Goal: Task Accomplishment & Management: Manage account settings

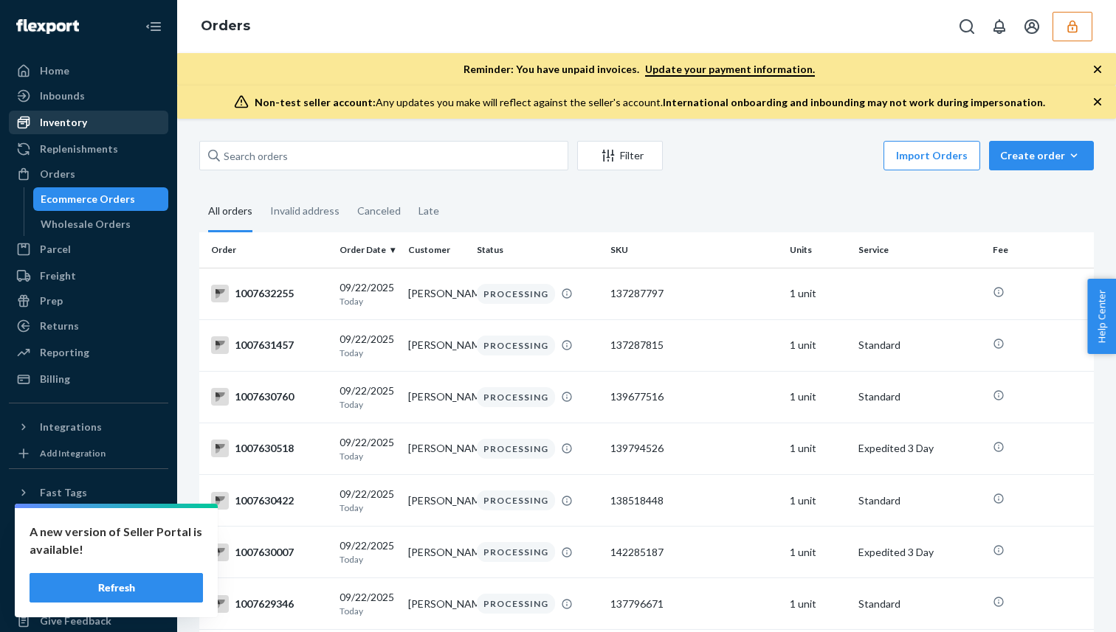
click at [125, 120] on div "Inventory" at bounding box center [88, 122] width 156 height 21
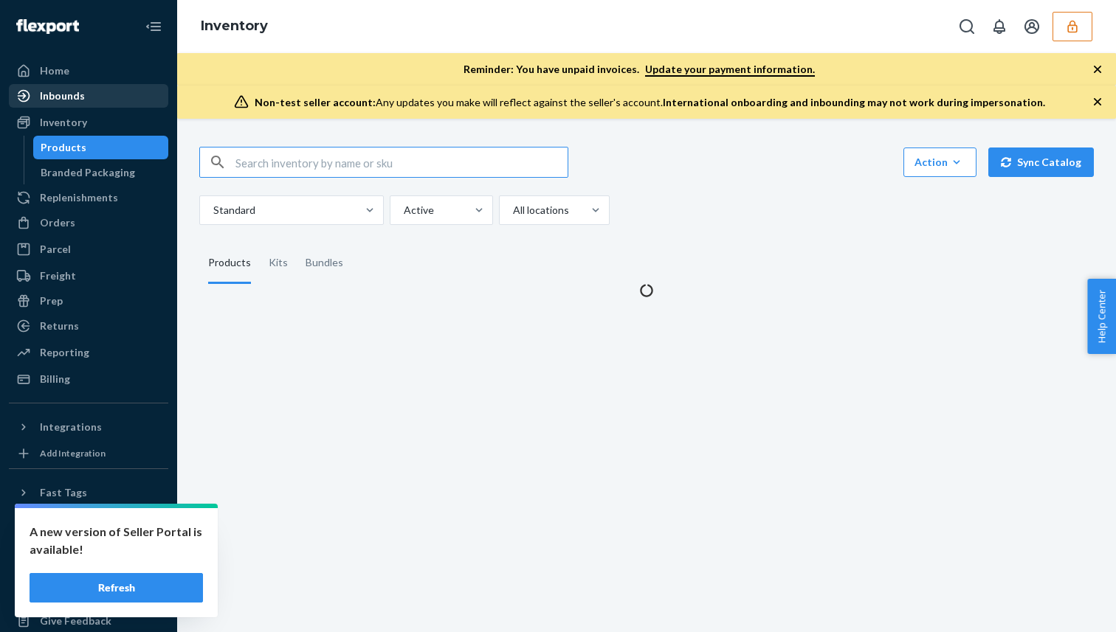
click at [136, 99] on div "Inbounds" at bounding box center [88, 96] width 156 height 21
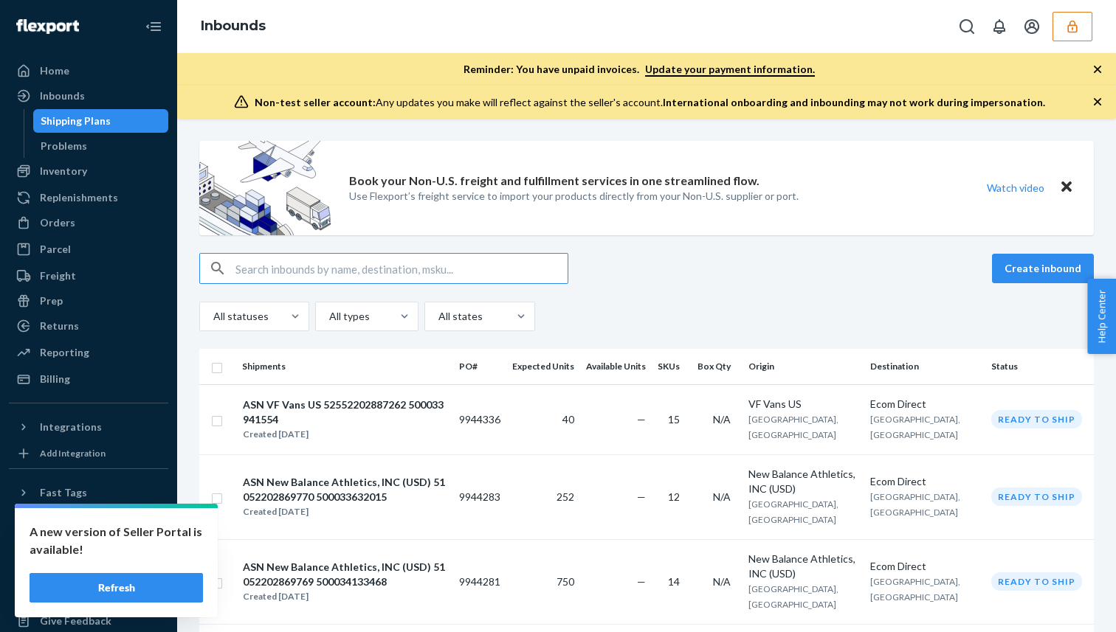
type input "0030006321"
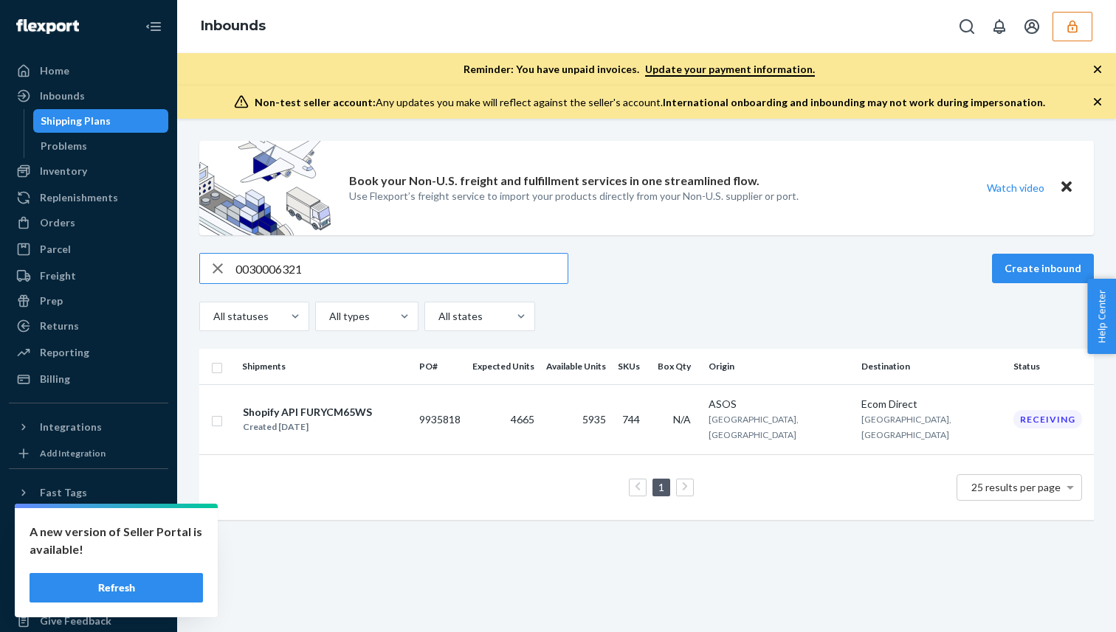
type input "0030006321"
click at [249, 263] on input "0030006321" at bounding box center [401, 269] width 332 height 30
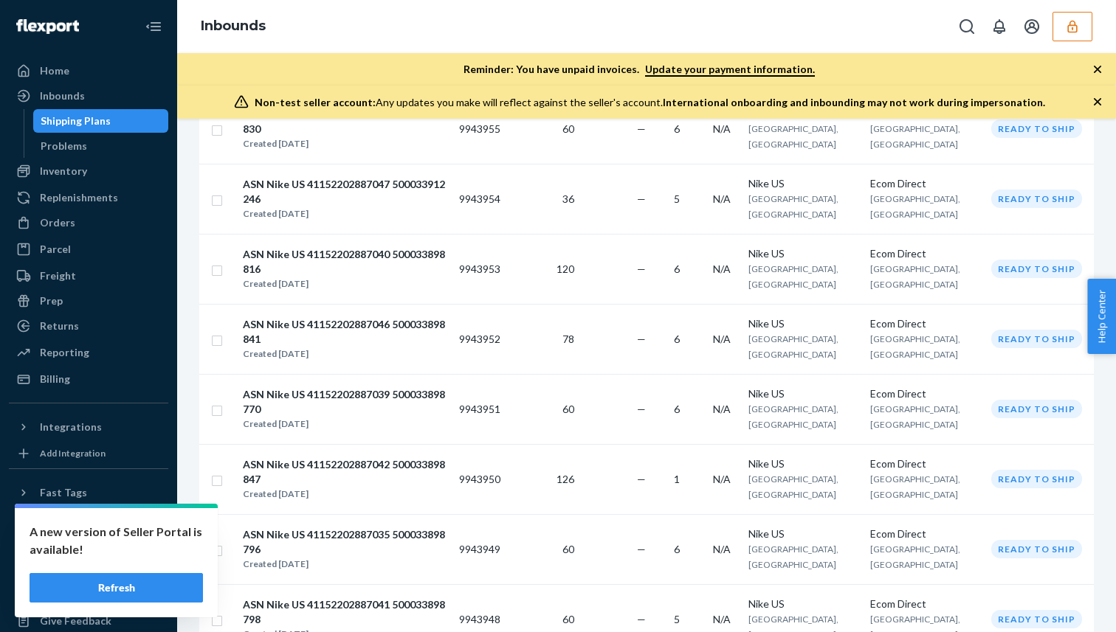
scroll to position [1318, 0]
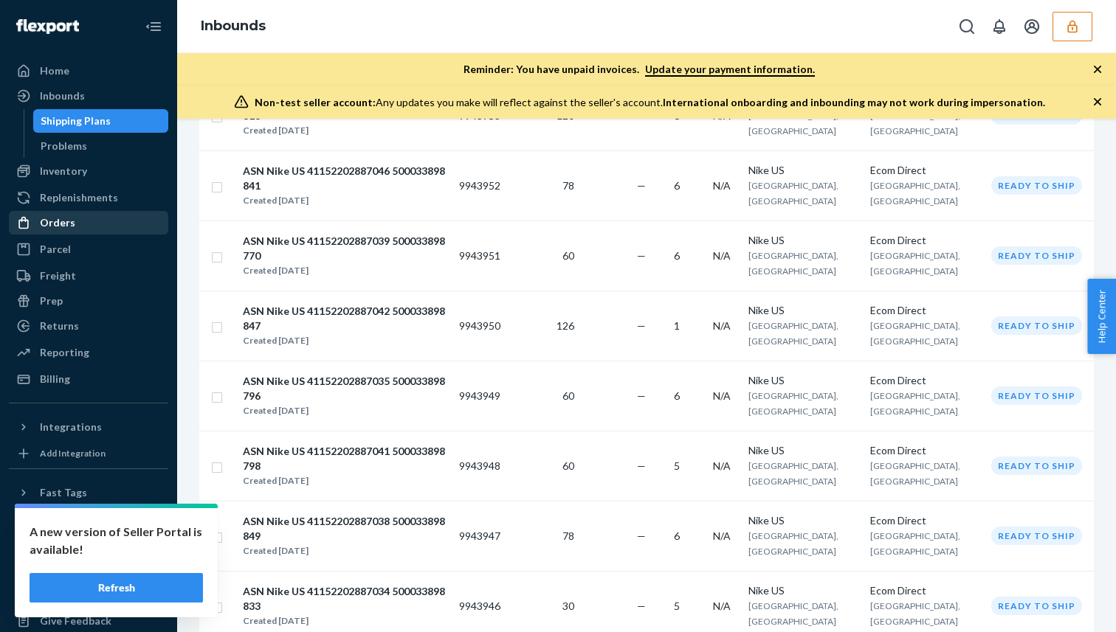
click at [92, 232] on div "Orders" at bounding box center [88, 222] width 156 height 21
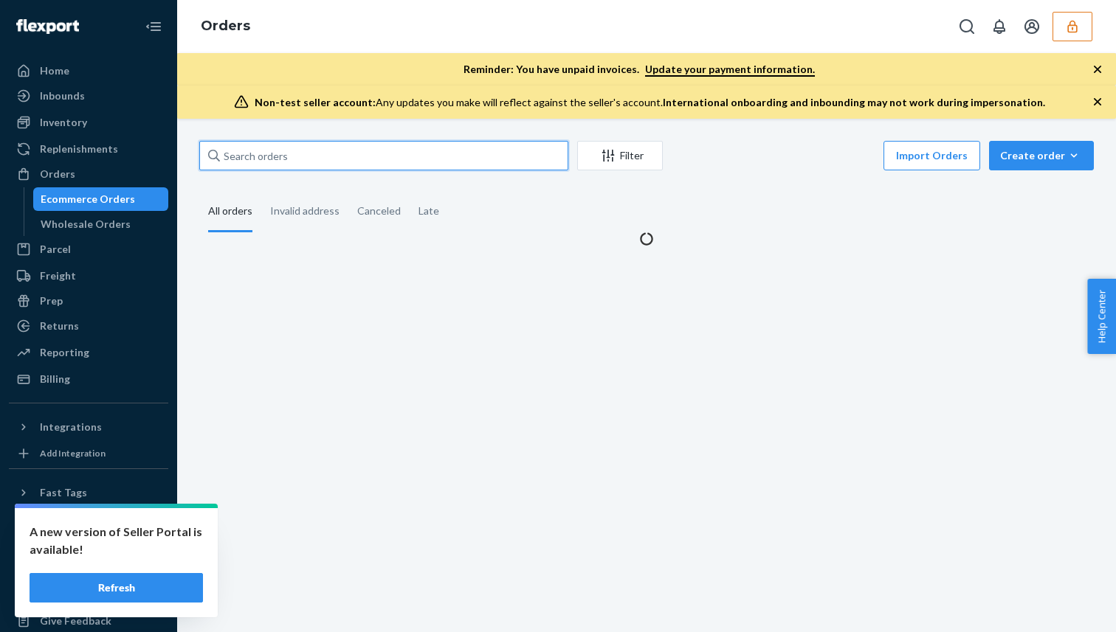
click at [328, 143] on input "text" at bounding box center [383, 156] width 369 height 30
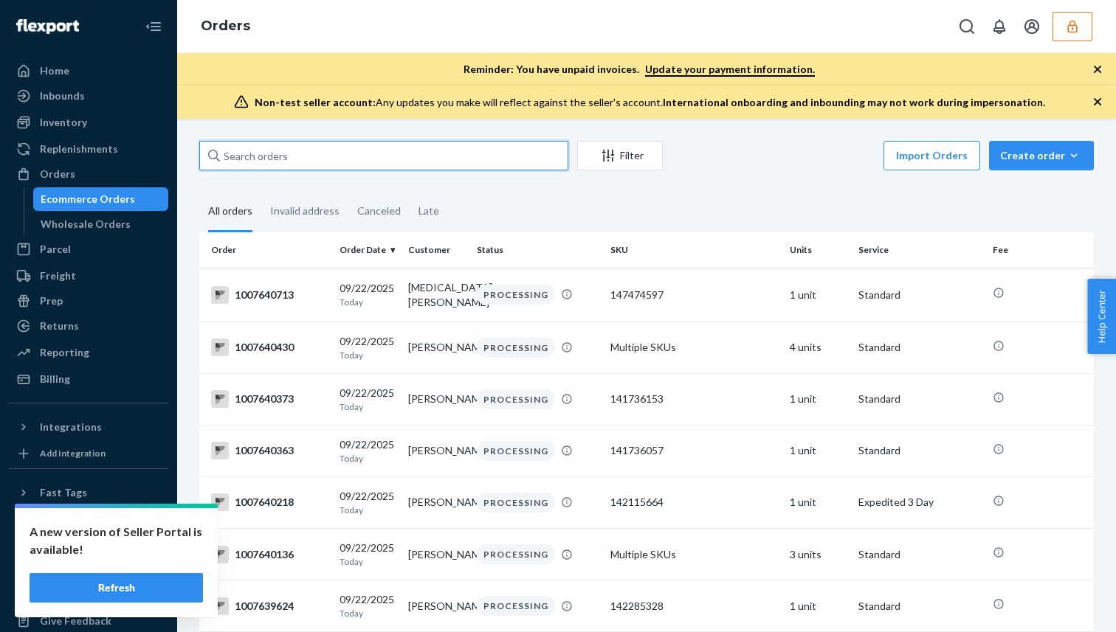
paste input "1007340850"
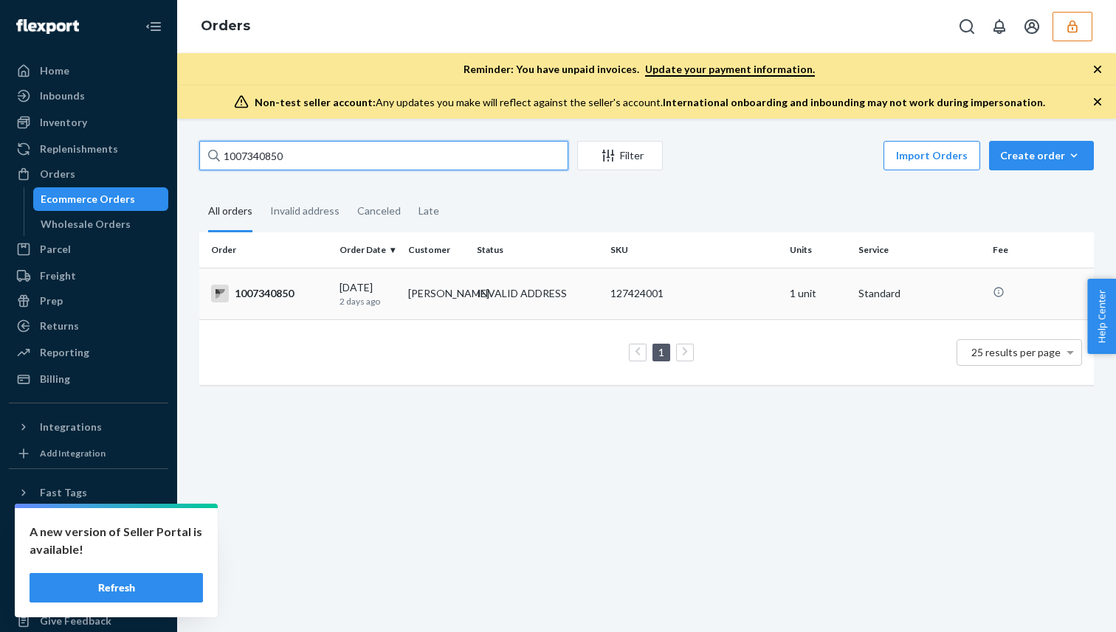
type input "1007340850"
click at [384, 295] on div "[DATE] [DATE]" at bounding box center [367, 293] width 57 height 27
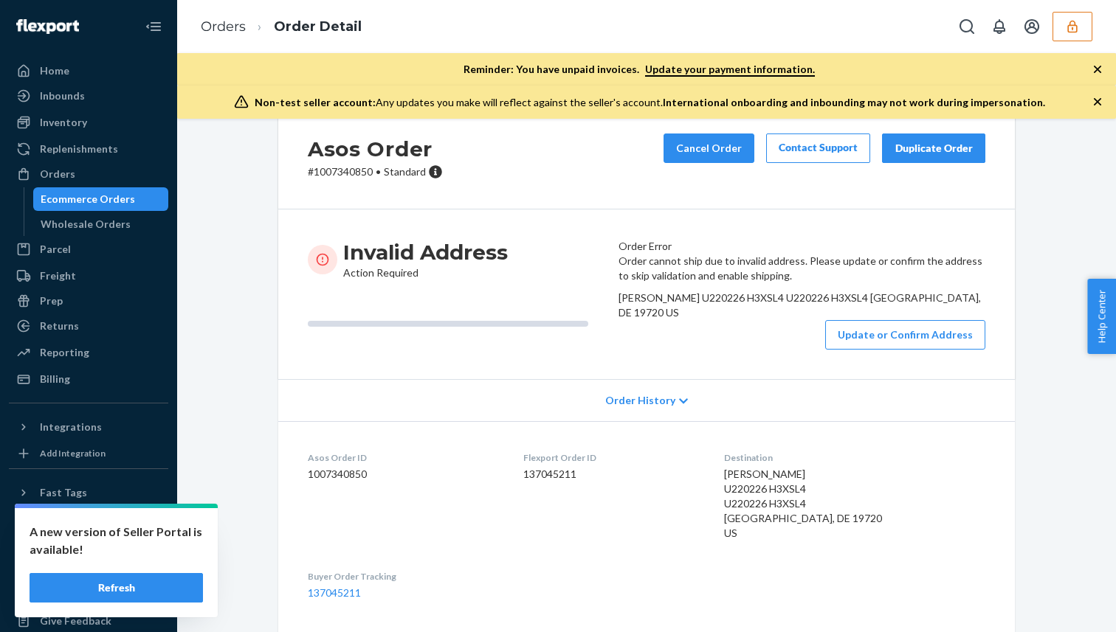
scroll to position [36, 0]
click at [355, 176] on p "# 1007340850 • Standard" at bounding box center [375, 172] width 135 height 15
click at [355, 175] on p "# 1007340850 • Standard" at bounding box center [375, 172] width 135 height 15
copy p "1007340850"
click at [737, 151] on button "Cancel Order" at bounding box center [708, 149] width 91 height 30
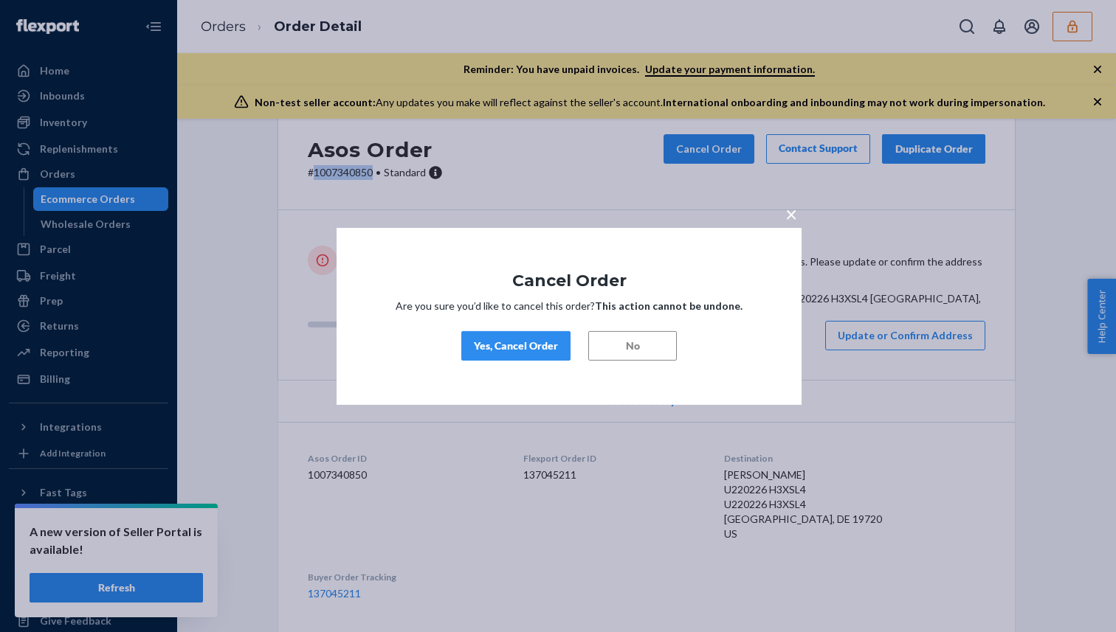
click at [532, 342] on div "Yes, Cancel Order" at bounding box center [516, 346] width 84 height 15
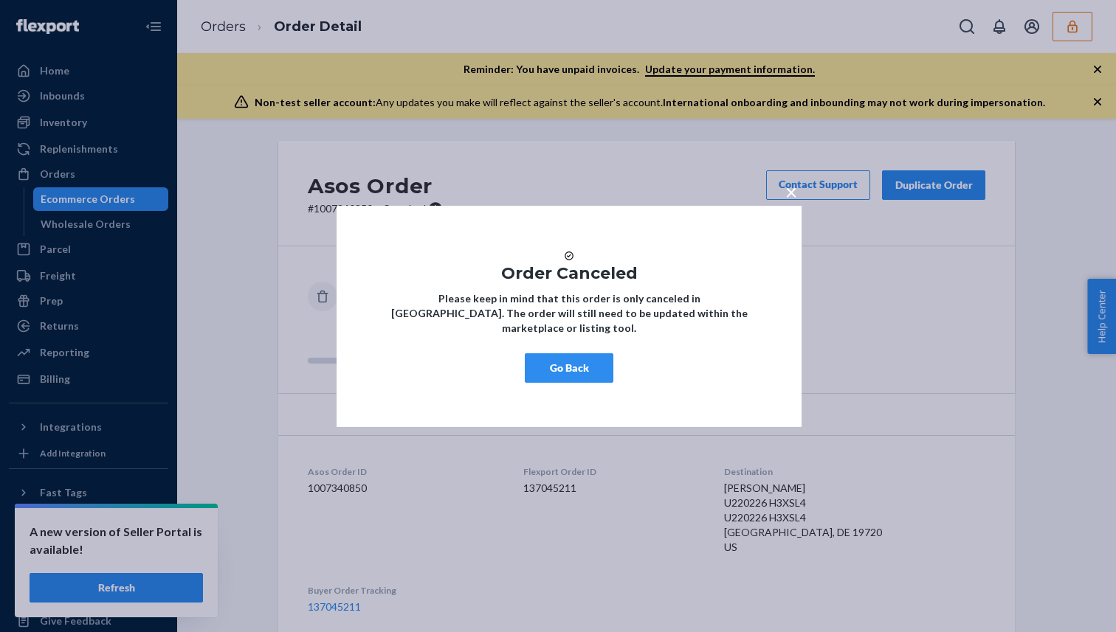
click at [567, 379] on button "Go Back" at bounding box center [569, 368] width 89 height 30
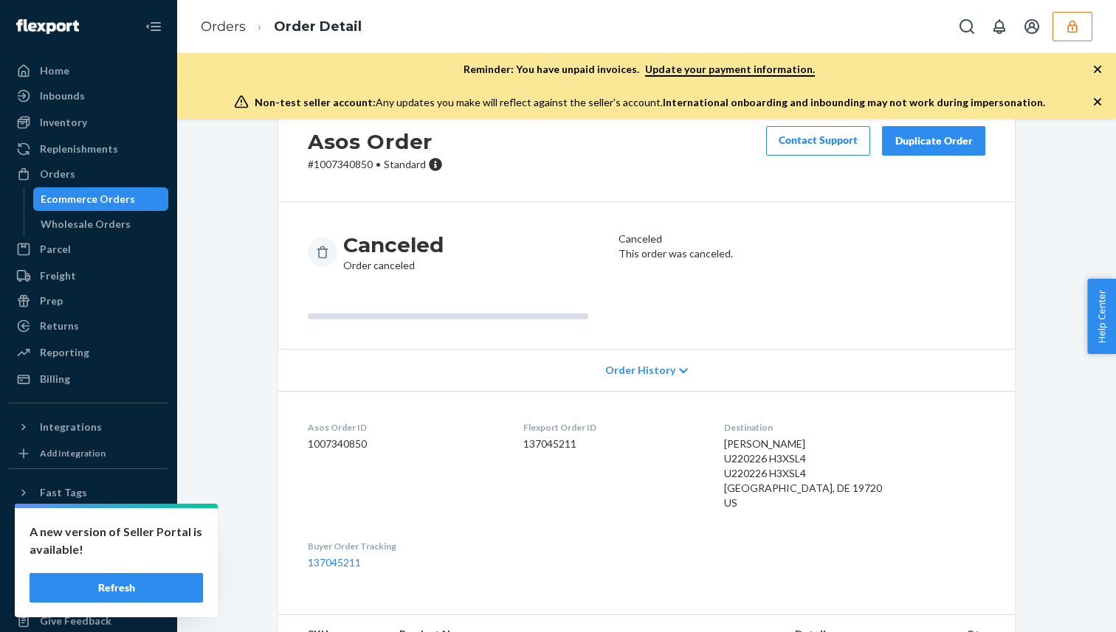
scroll to position [69, 0]
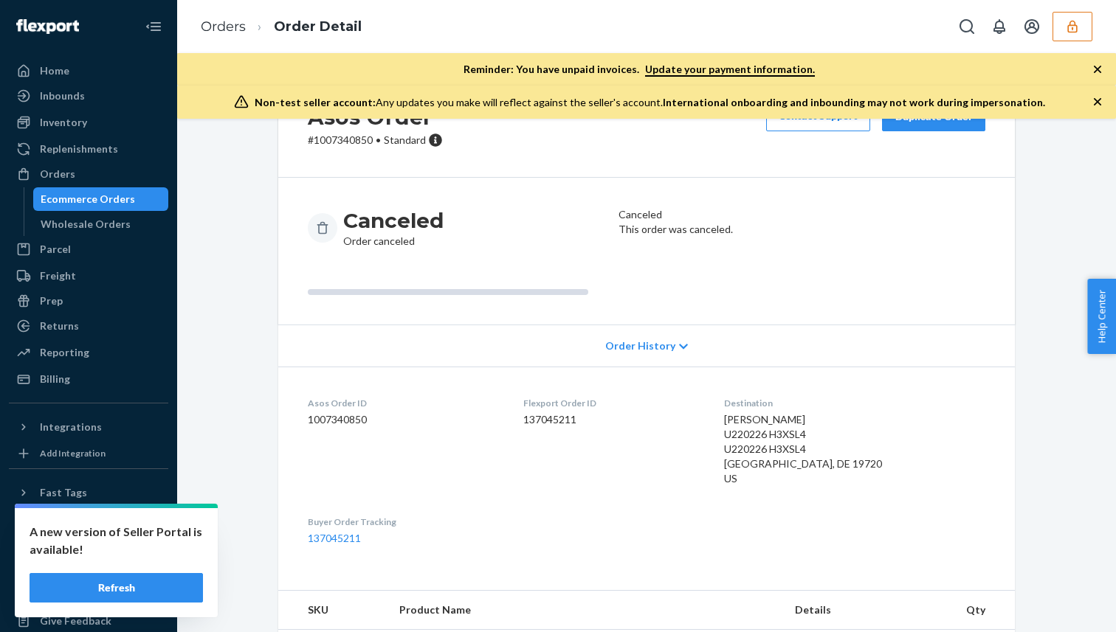
click at [634, 356] on div "Order History" at bounding box center [646, 346] width 736 height 42
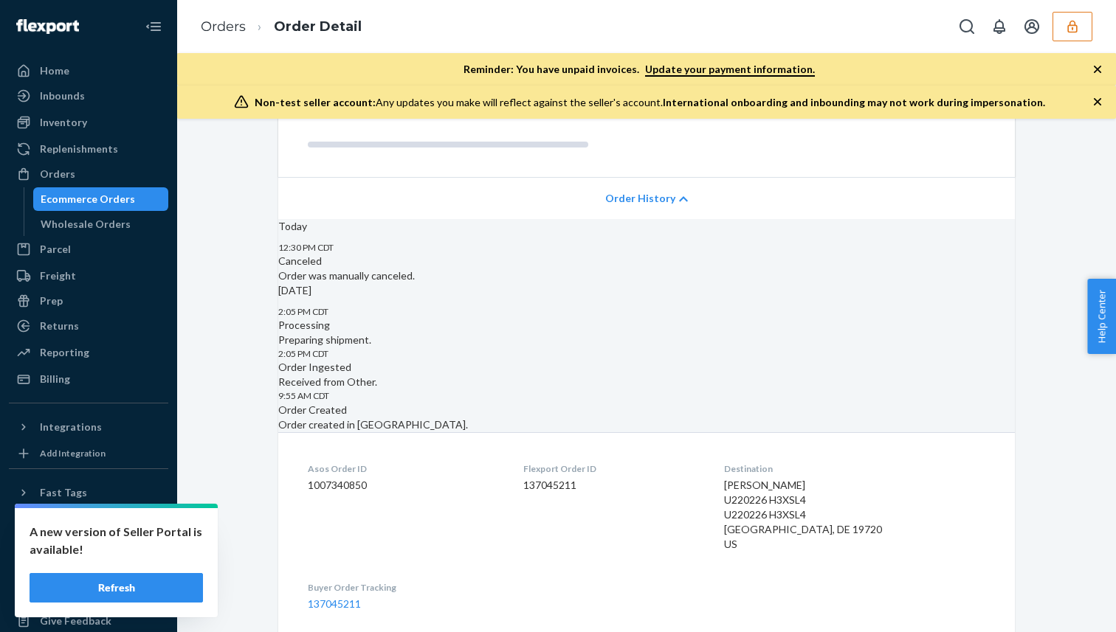
scroll to position [0, 0]
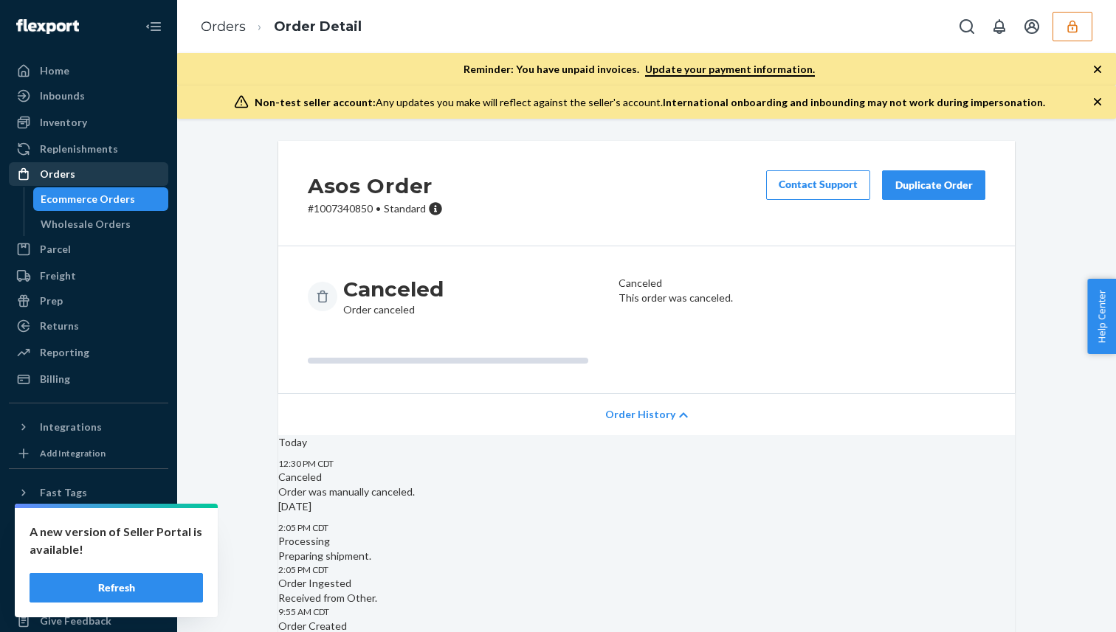
click at [111, 173] on div "Orders" at bounding box center [88, 174] width 156 height 21
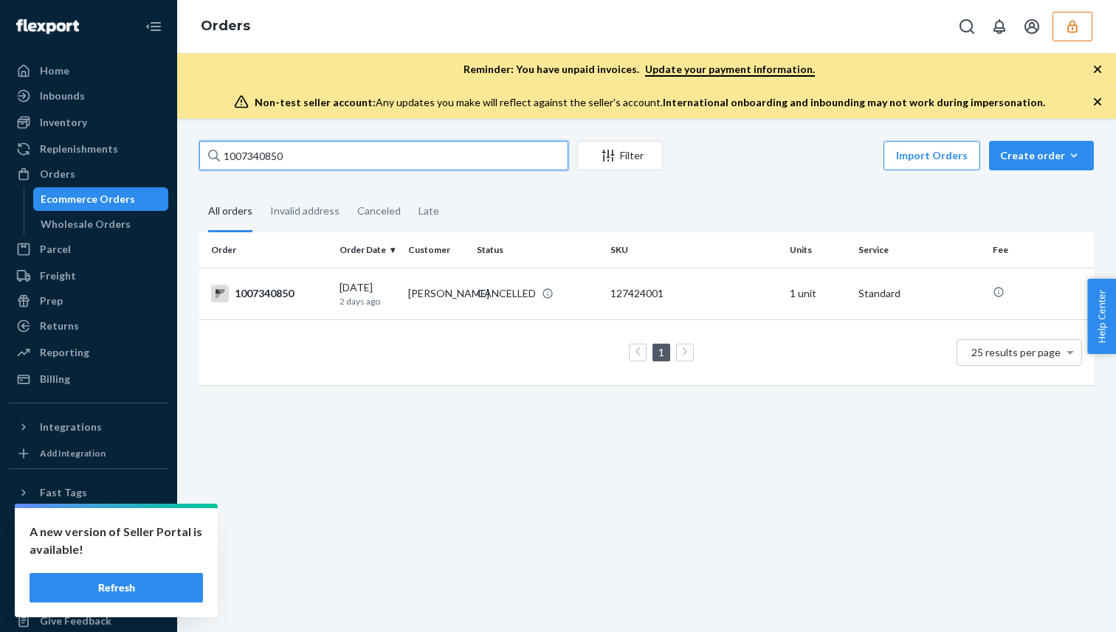
click at [484, 148] on input "1007340850" at bounding box center [383, 156] width 369 height 30
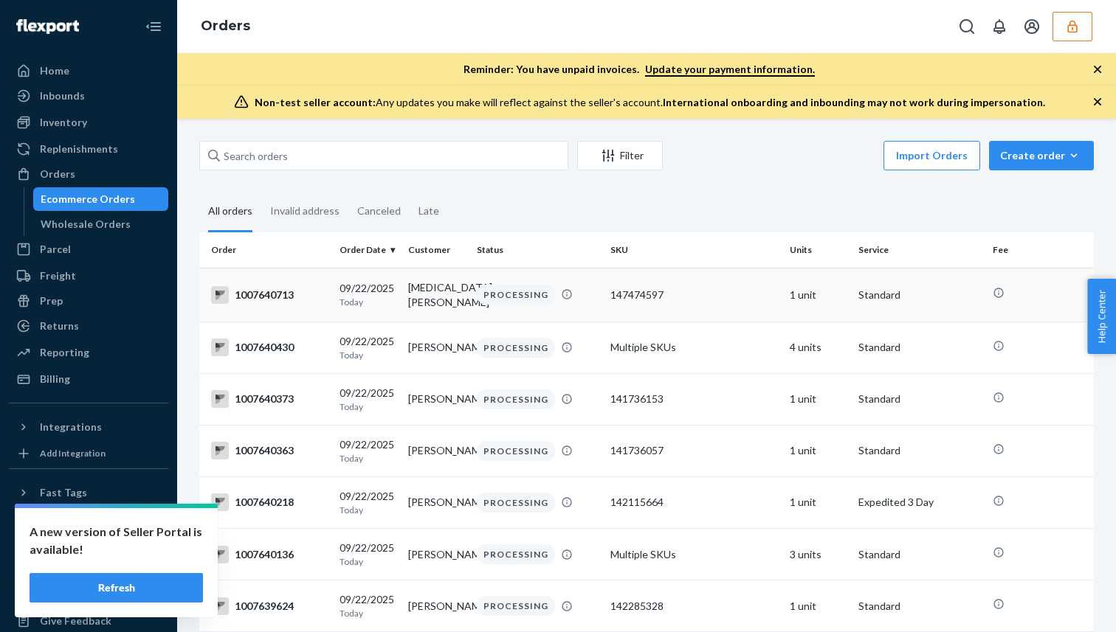
click at [391, 277] on td "[DATE] [DATE]" at bounding box center [367, 295] width 69 height 54
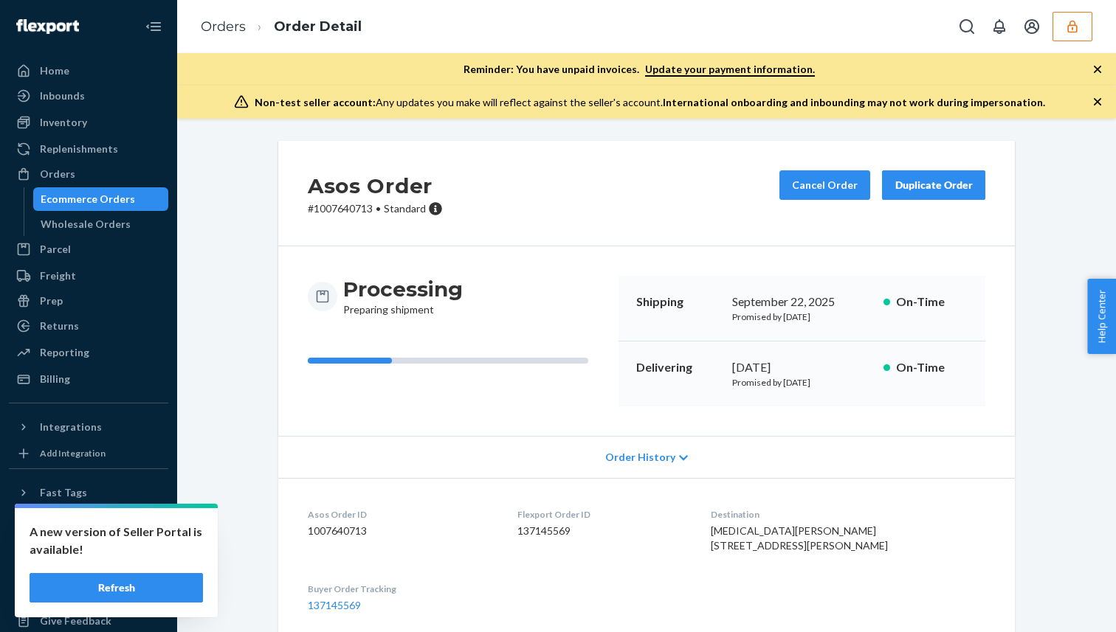
click at [671, 454] on span "Order History" at bounding box center [640, 457] width 70 height 15
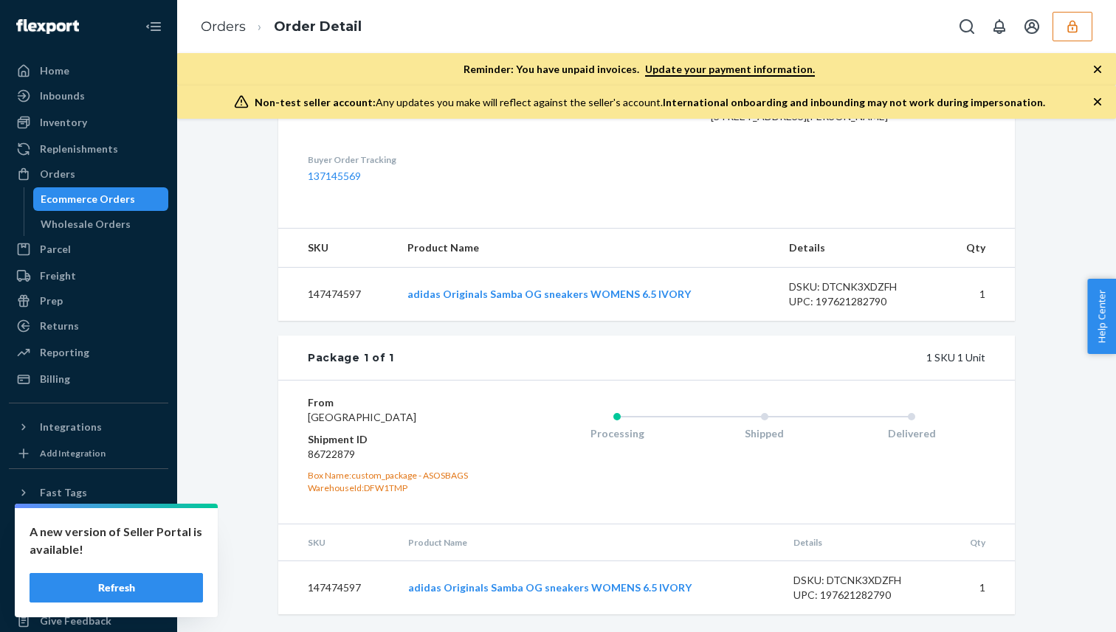
scroll to position [736, 0]
click at [97, 171] on div "Orders" at bounding box center [88, 174] width 156 height 21
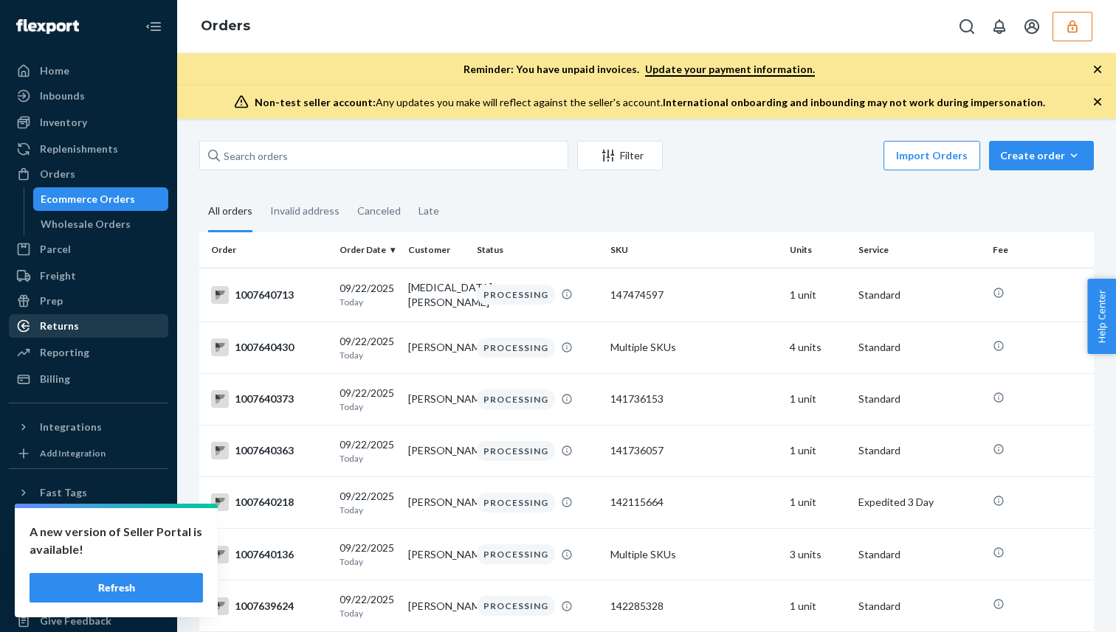
click at [103, 325] on div "Returns" at bounding box center [88, 326] width 156 height 21
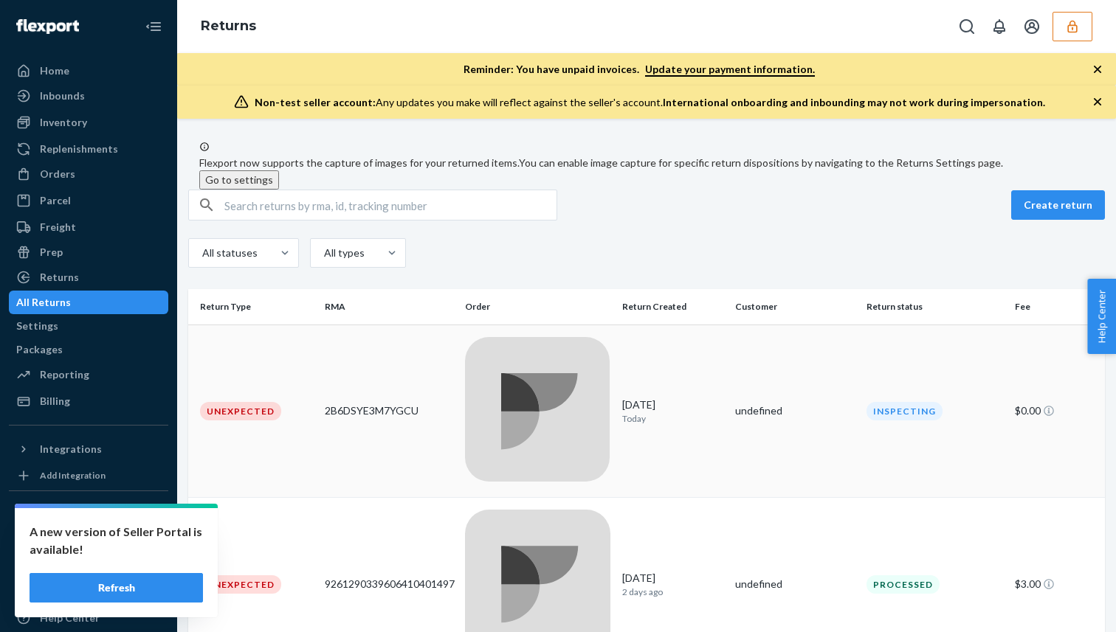
click at [533, 387] on div at bounding box center [537, 411] width 145 height 149
click at [565, 498] on td at bounding box center [537, 584] width 157 height 173
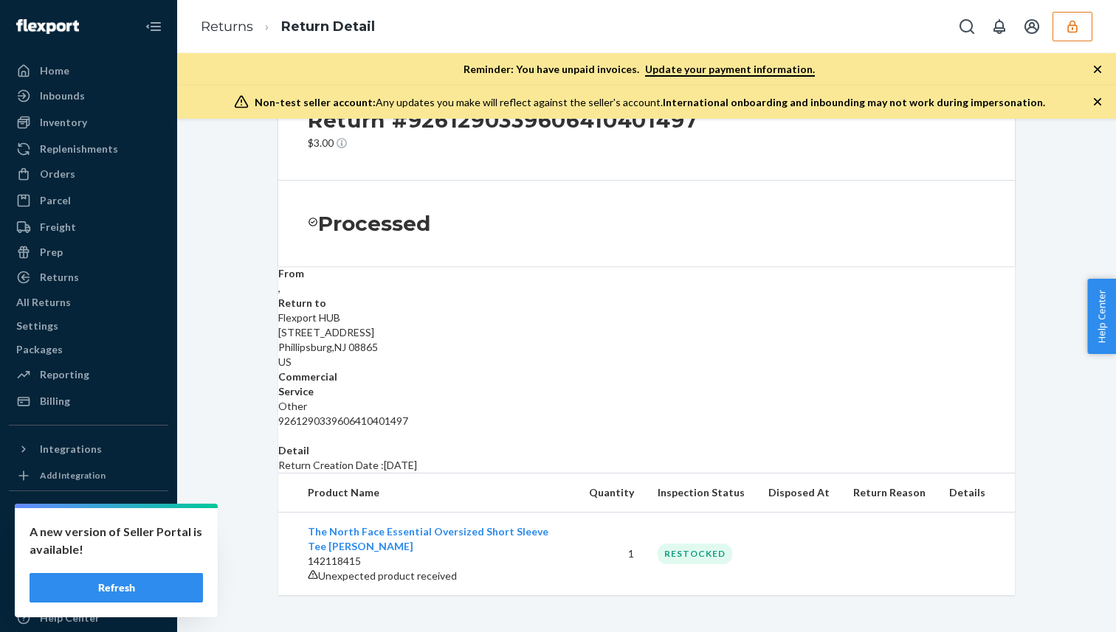
scroll to position [122, 0]
